Goal: Task Accomplishment & Management: Use online tool/utility

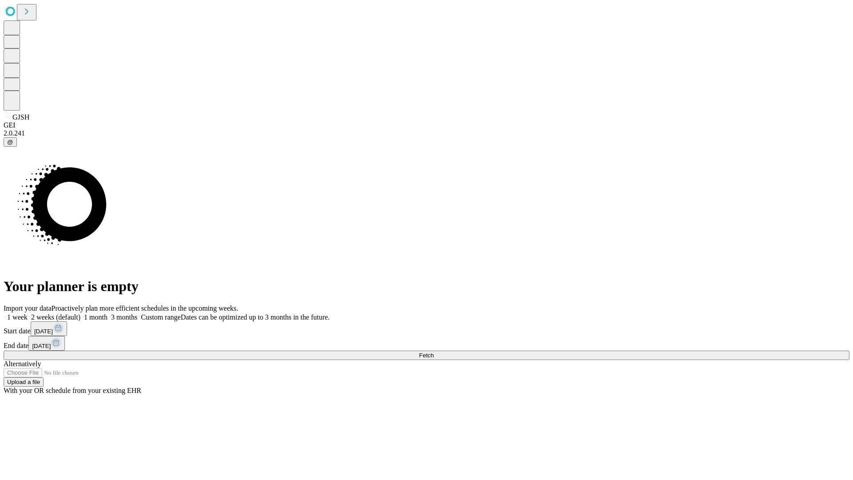
click at [434, 352] on span "Fetch" at bounding box center [426, 355] width 15 height 7
